Goal: Transaction & Acquisition: Purchase product/service

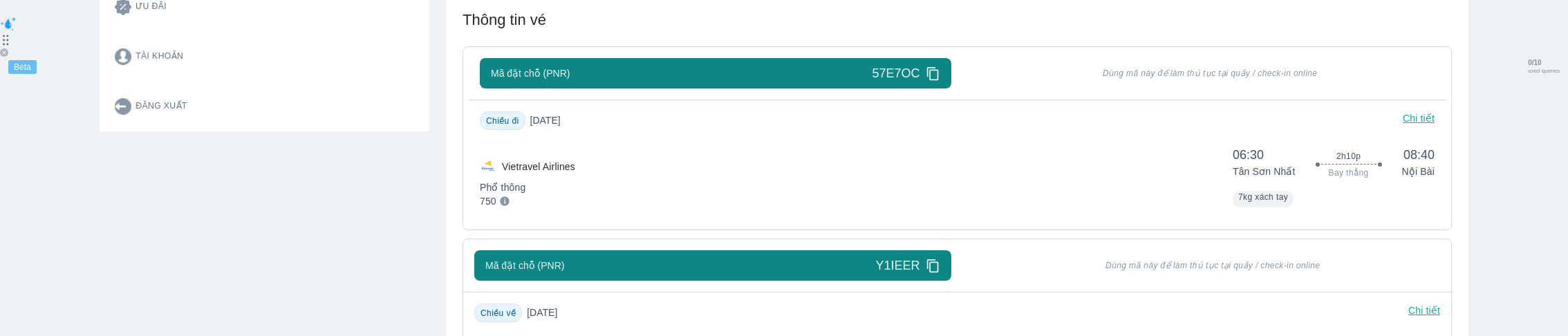
scroll to position [280, 0]
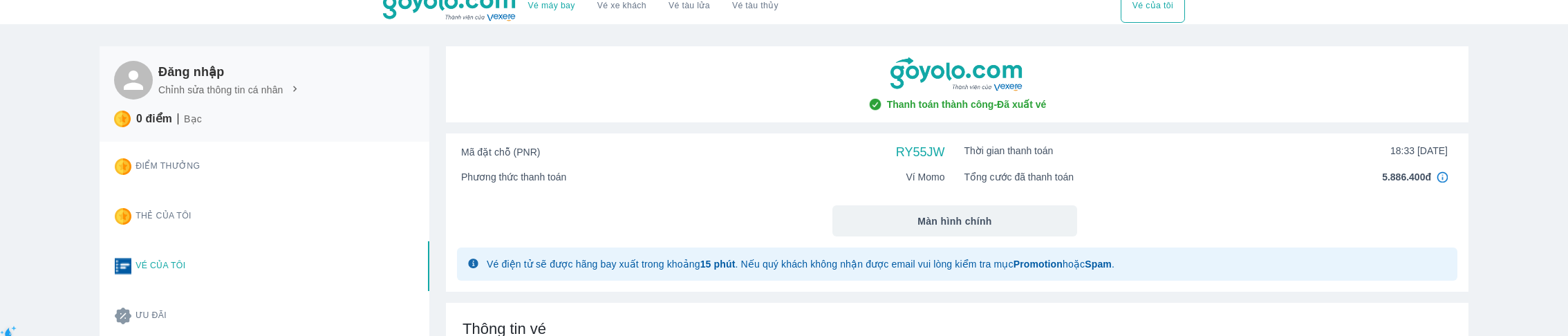
scroll to position [10, 0]
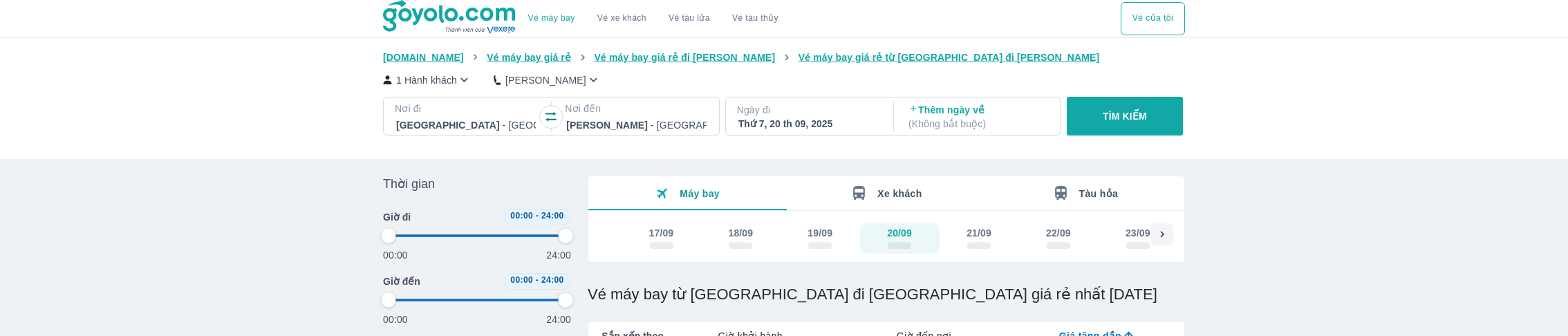
type input "97.9166666666667"
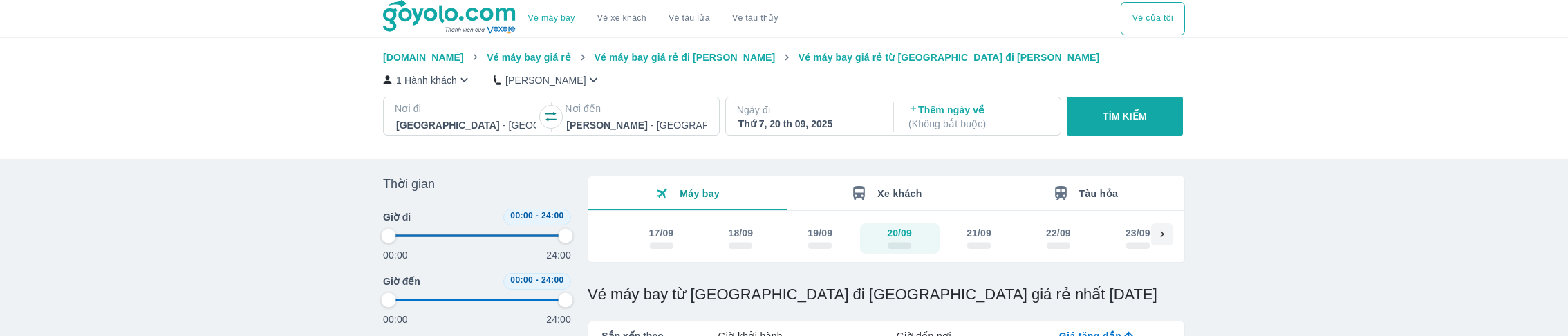
type input "97.9166666666667"
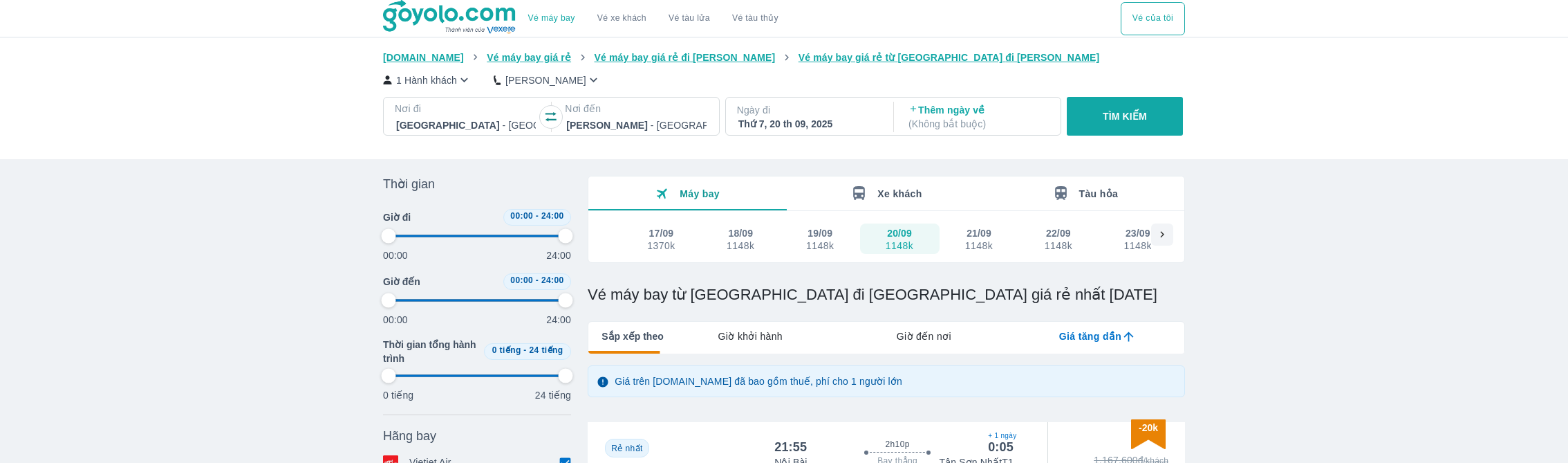
type input "97.9166666666667"
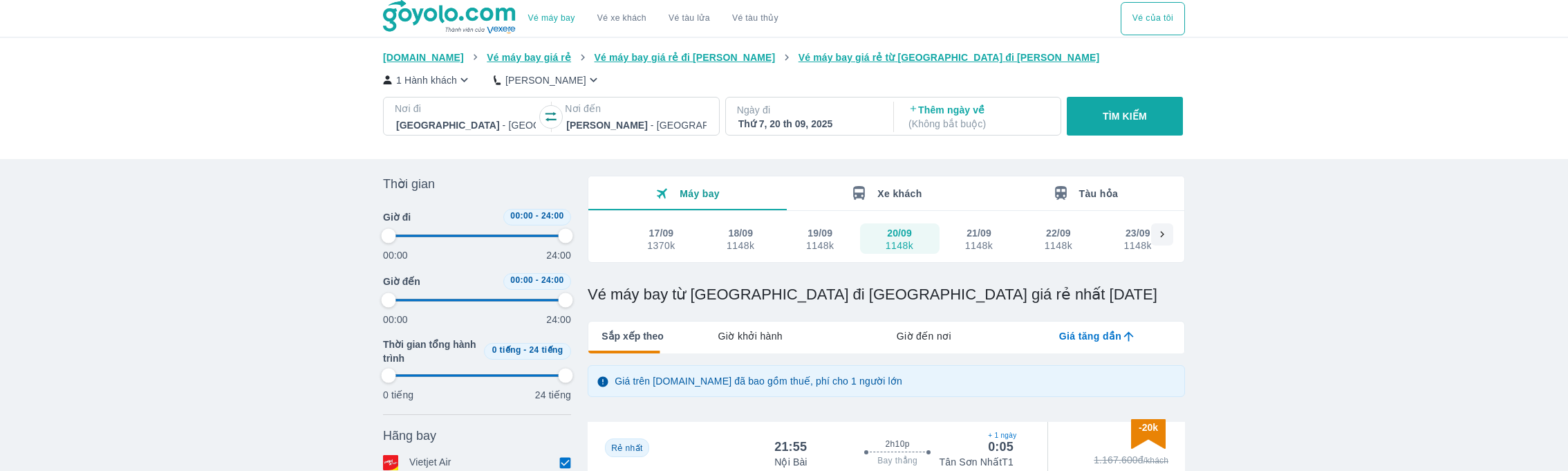
type input "97.9166666666667"
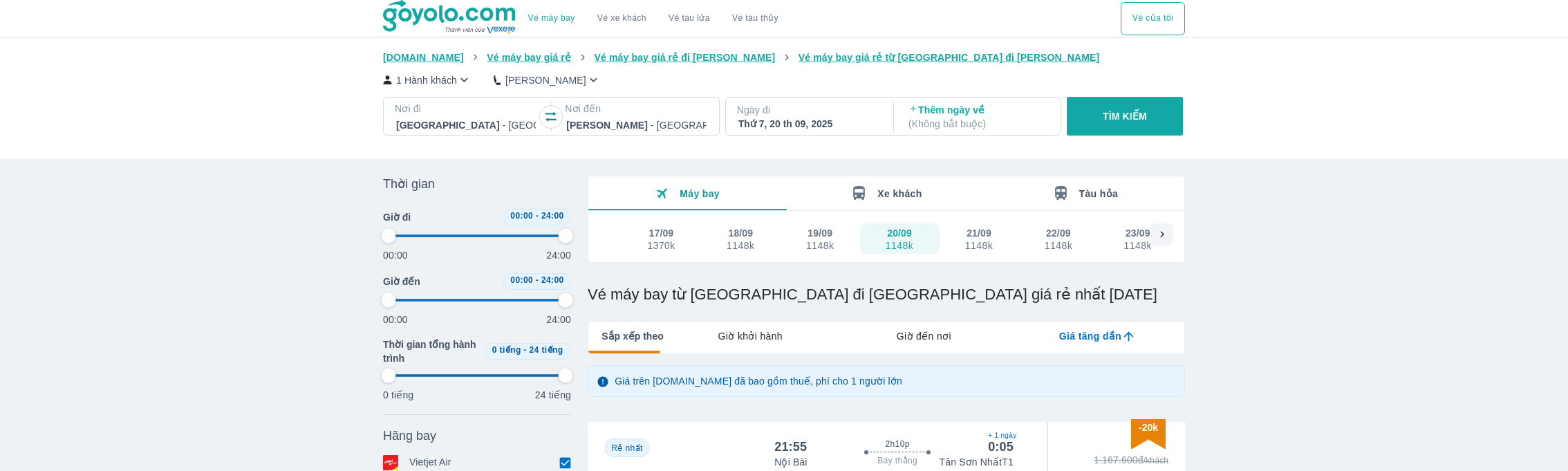
type input "97.9166666666667"
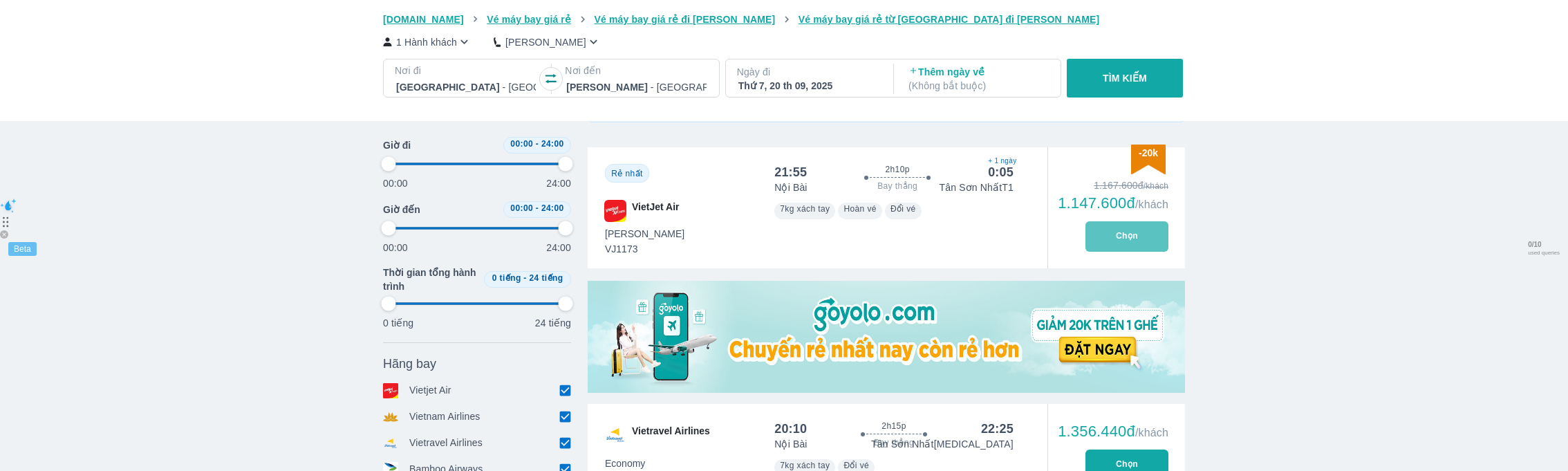
click at [1125, 234] on button "Chọn" at bounding box center [1127, 236] width 83 height 31
type input "97.9166666666667"
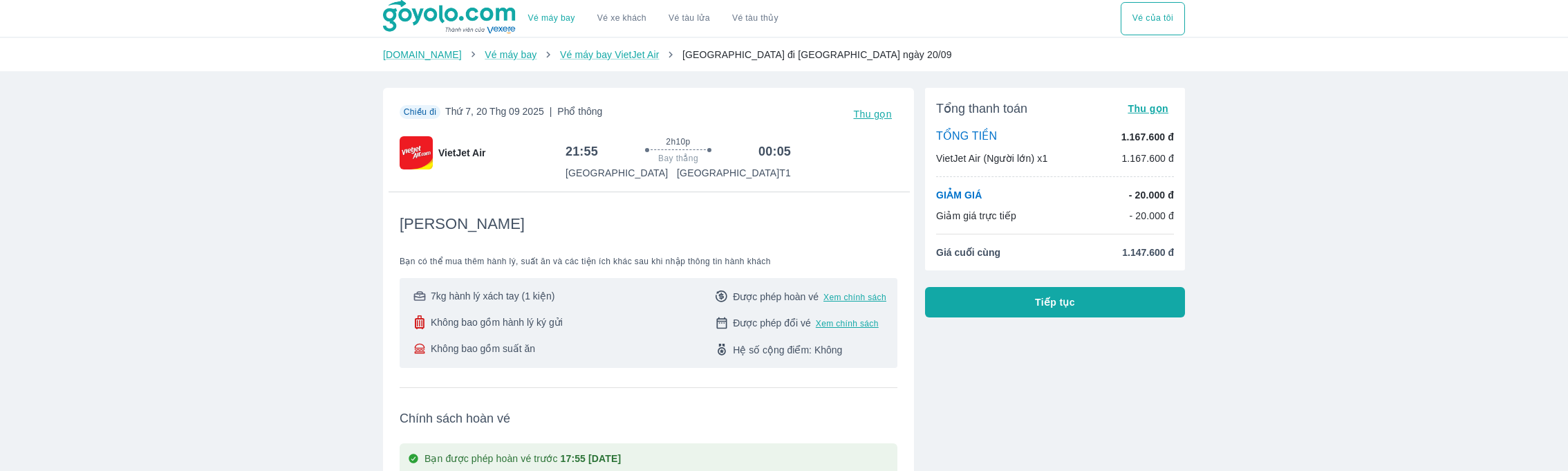
click at [1080, 300] on button "Tiếp tục" at bounding box center [1055, 302] width 260 height 31
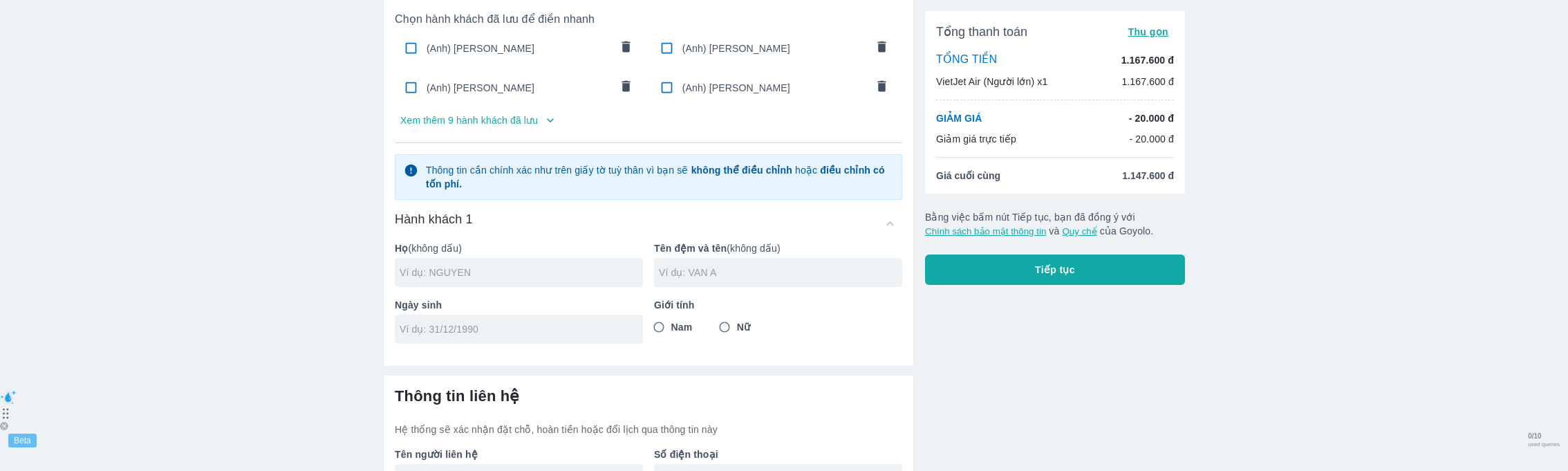
scroll to position [90, 0]
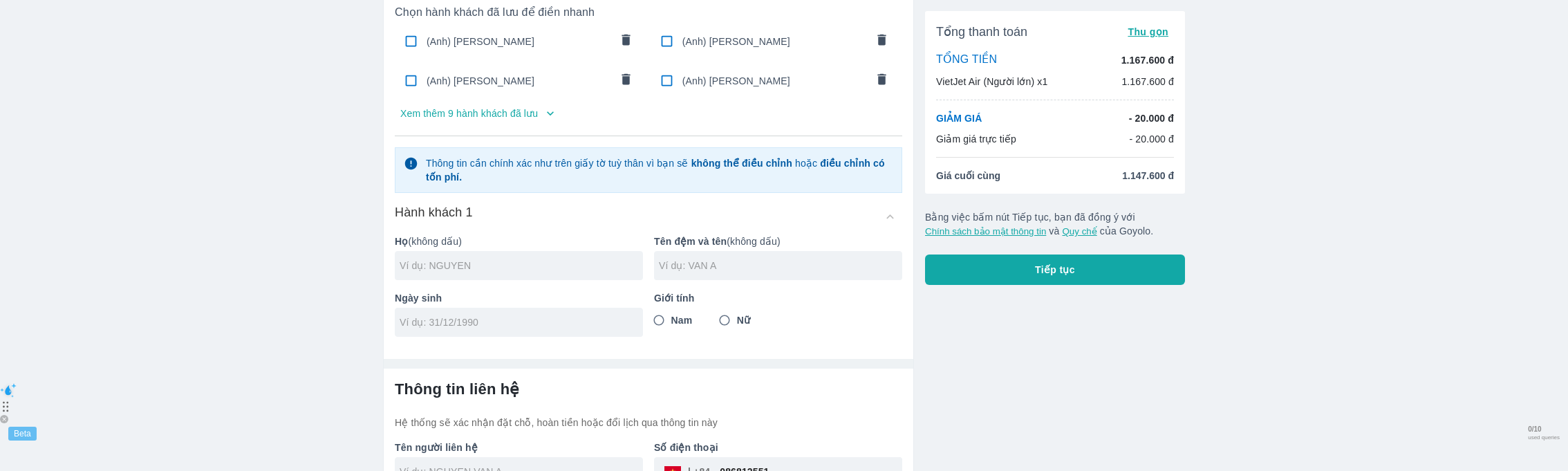
click at [507, 55] on div "(Anh) HOANG NGUYEN LA" at bounding box center [519, 41] width 249 height 32
checkbox input "true"
type input "HOANG"
type input "NGUYEN LA"
type input "05/03/1999"
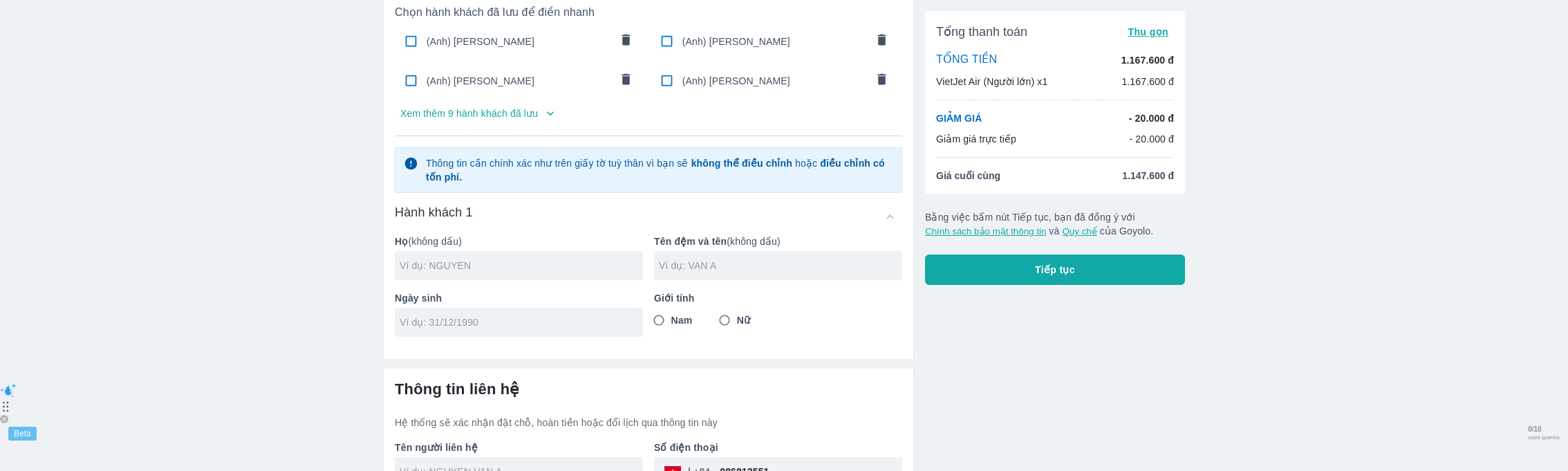
radio input "true"
type input "HOANG NGUYEN LA"
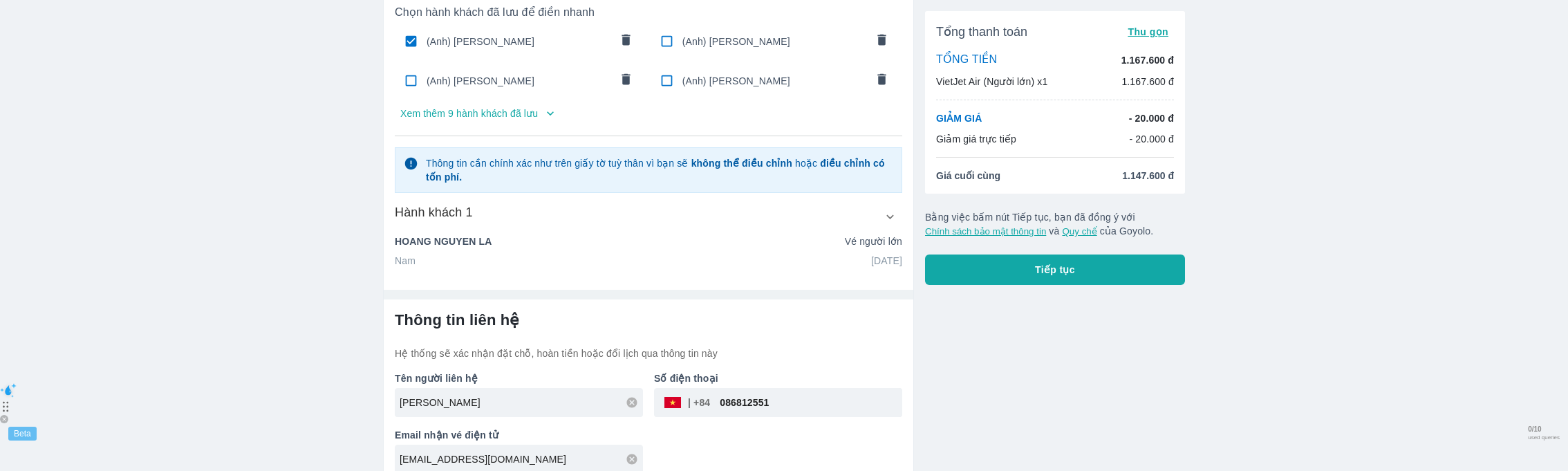
click at [501, 87] on div "(Anh) HOANG NGUYEN LAN" at bounding box center [519, 80] width 249 height 32
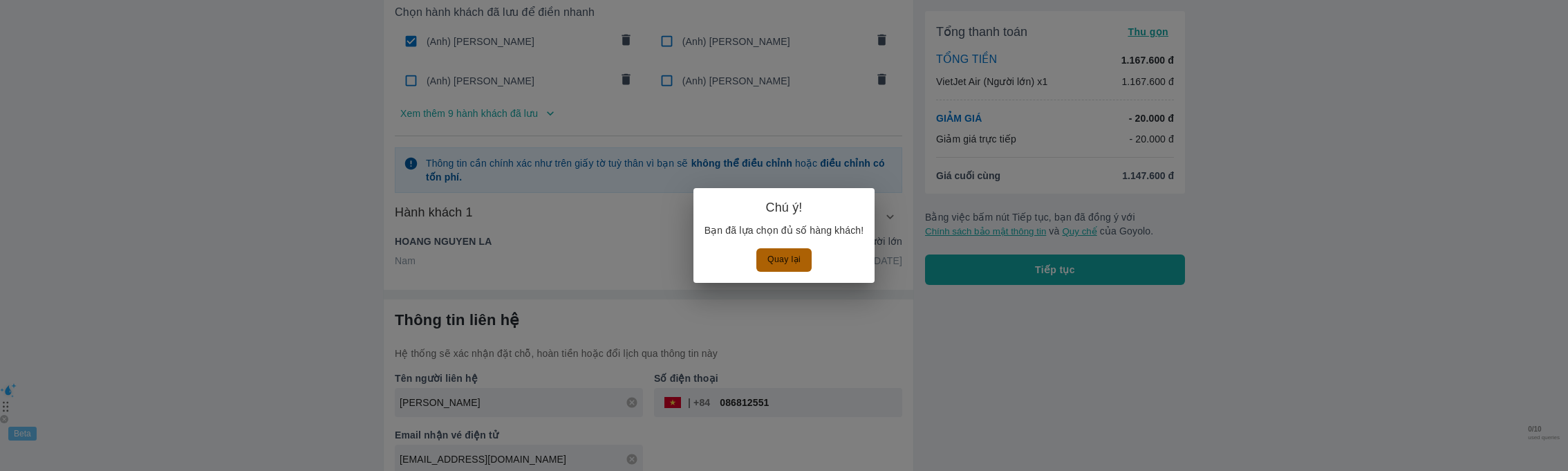
click at [781, 264] on button "Quay lại" at bounding box center [784, 259] width 56 height 23
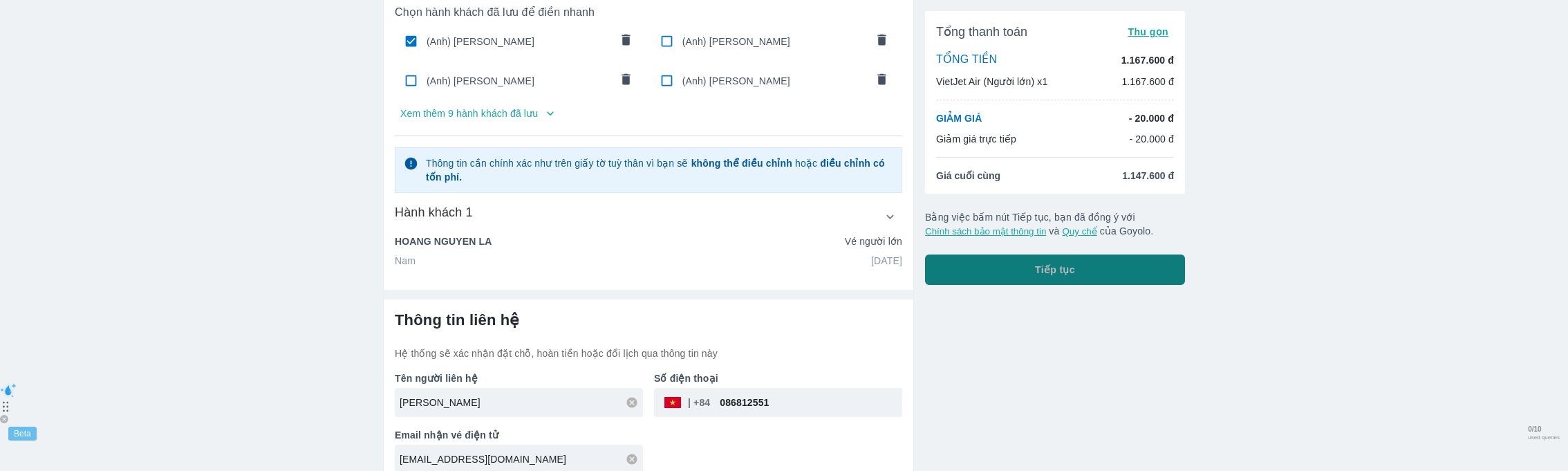
click at [1002, 264] on button "Tiếp tục" at bounding box center [1055, 269] width 260 height 31
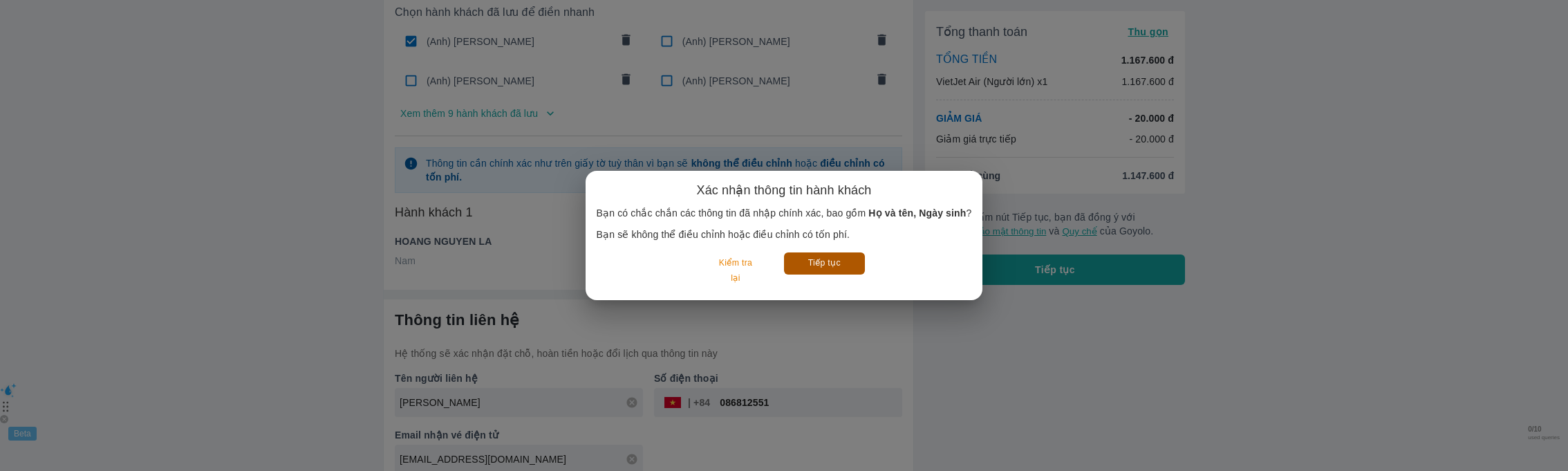
click at [810, 256] on button "Tiếp tục" at bounding box center [823, 263] width 80 height 21
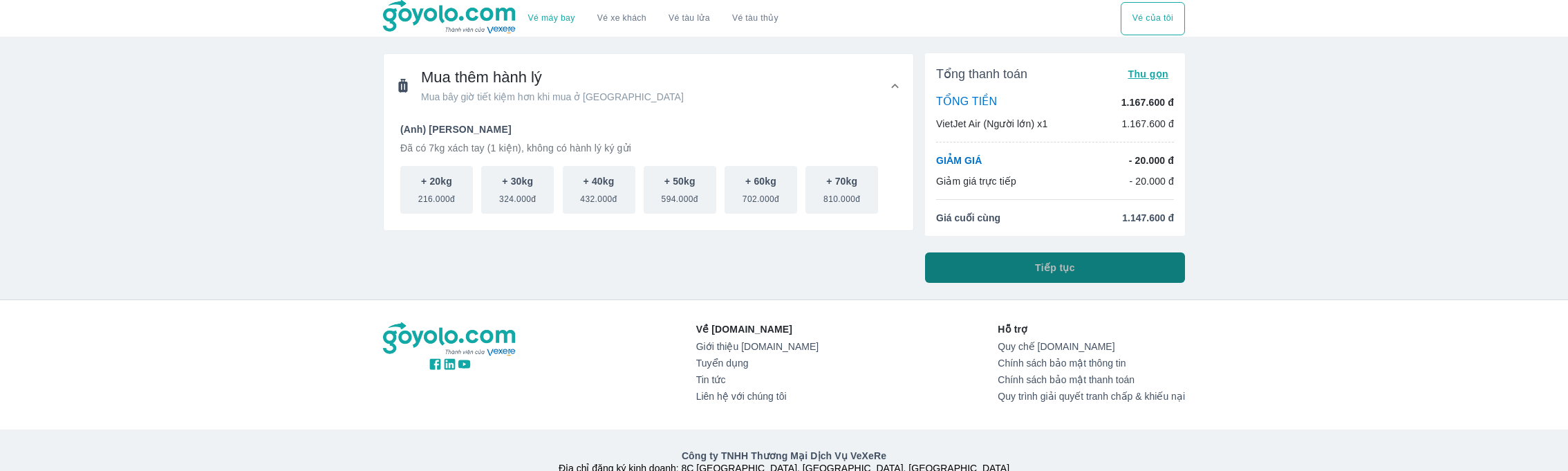
click at [1001, 255] on button "Tiếp tục" at bounding box center [1055, 267] width 260 height 31
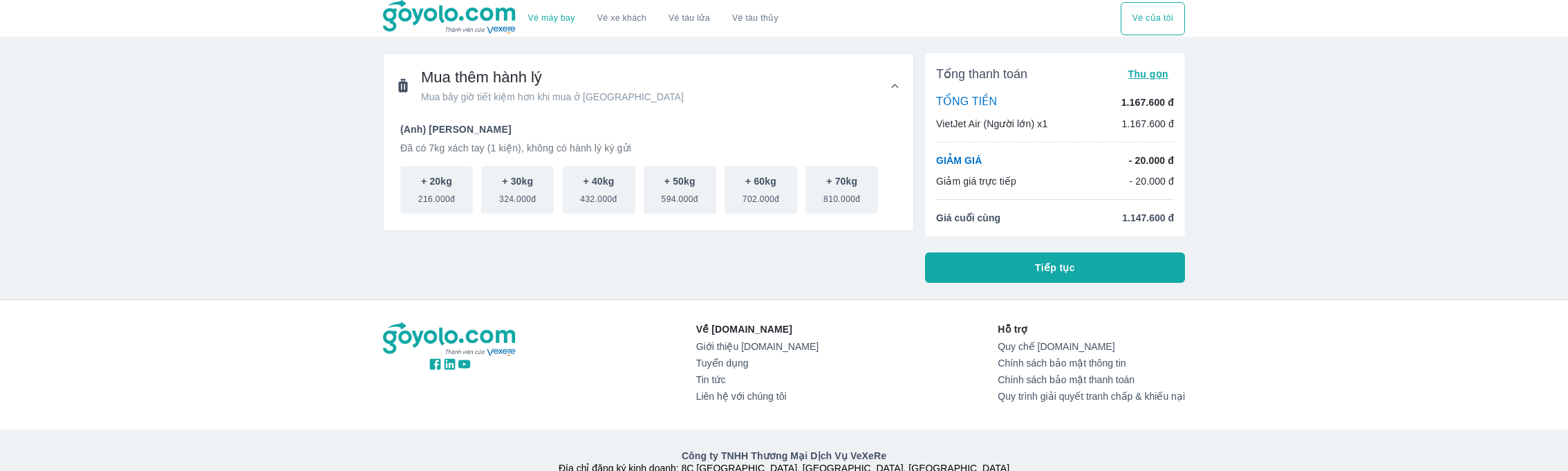
click at [967, 242] on div "Tổng thanh toán Thu gọn TỔNG TIỀN 1.167.600 đ VietJet Air (Người lớn) x1 1.167.…" at bounding box center [1055, 168] width 260 height 229
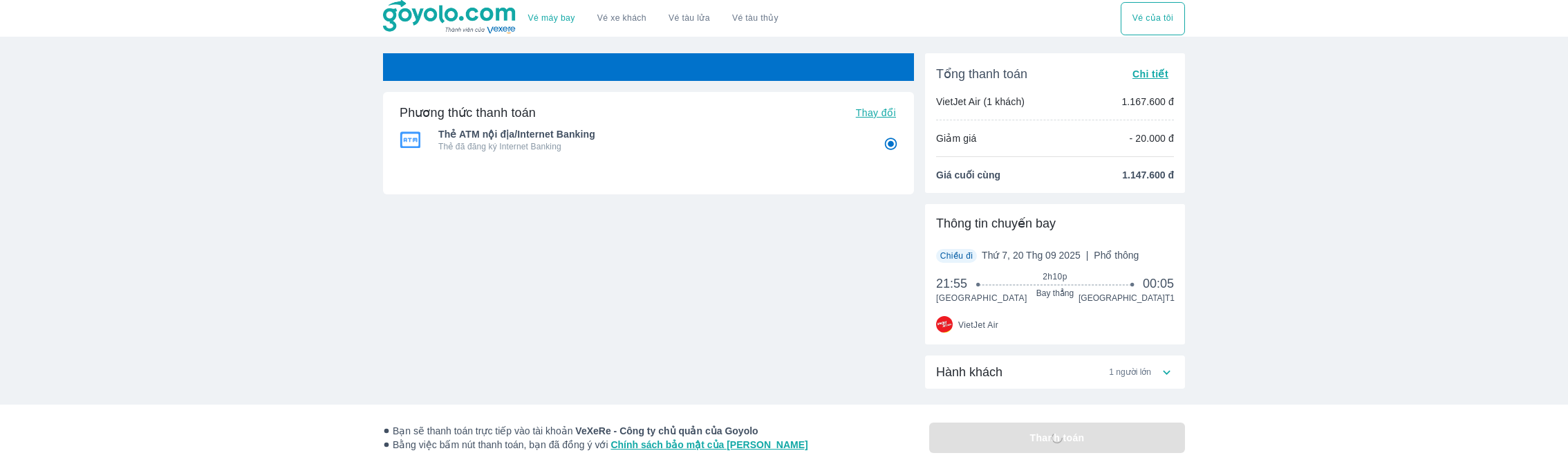
click at [958, 262] on span "Chiều đi" at bounding box center [957, 256] width 41 height 15
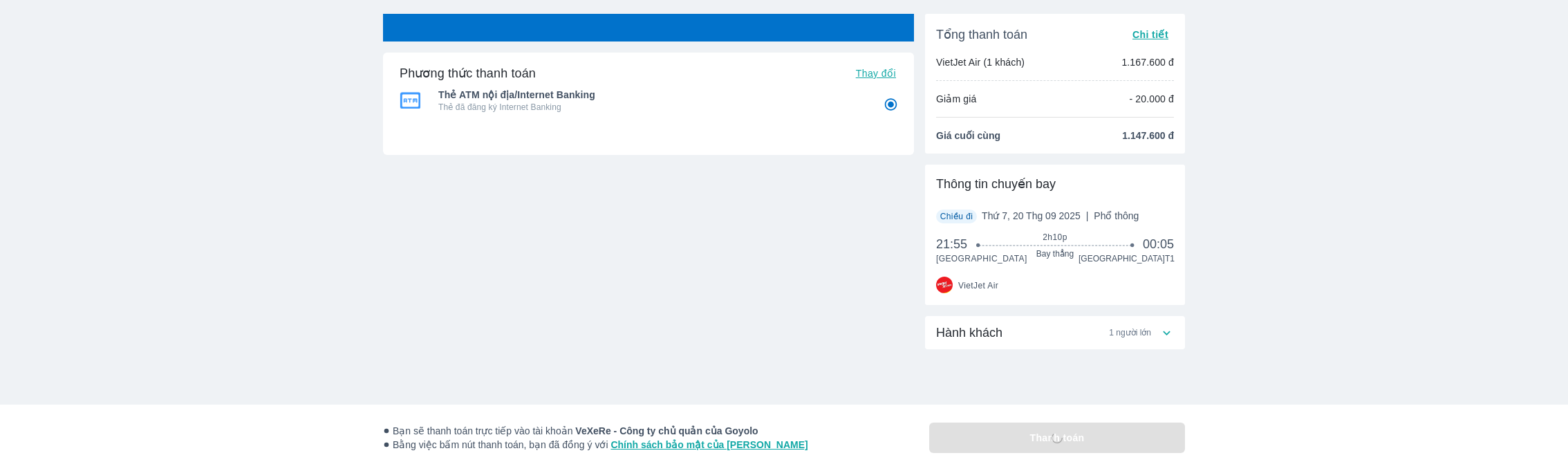
radio input "false"
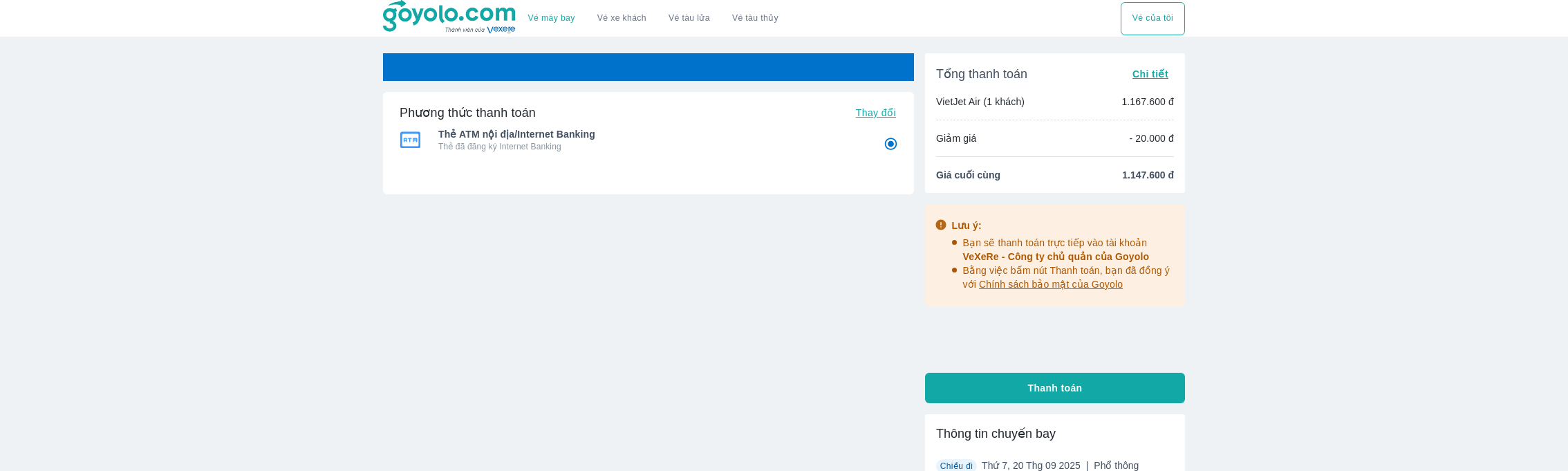
radio input "false"
